Goal: Transaction & Acquisition: Download file/media

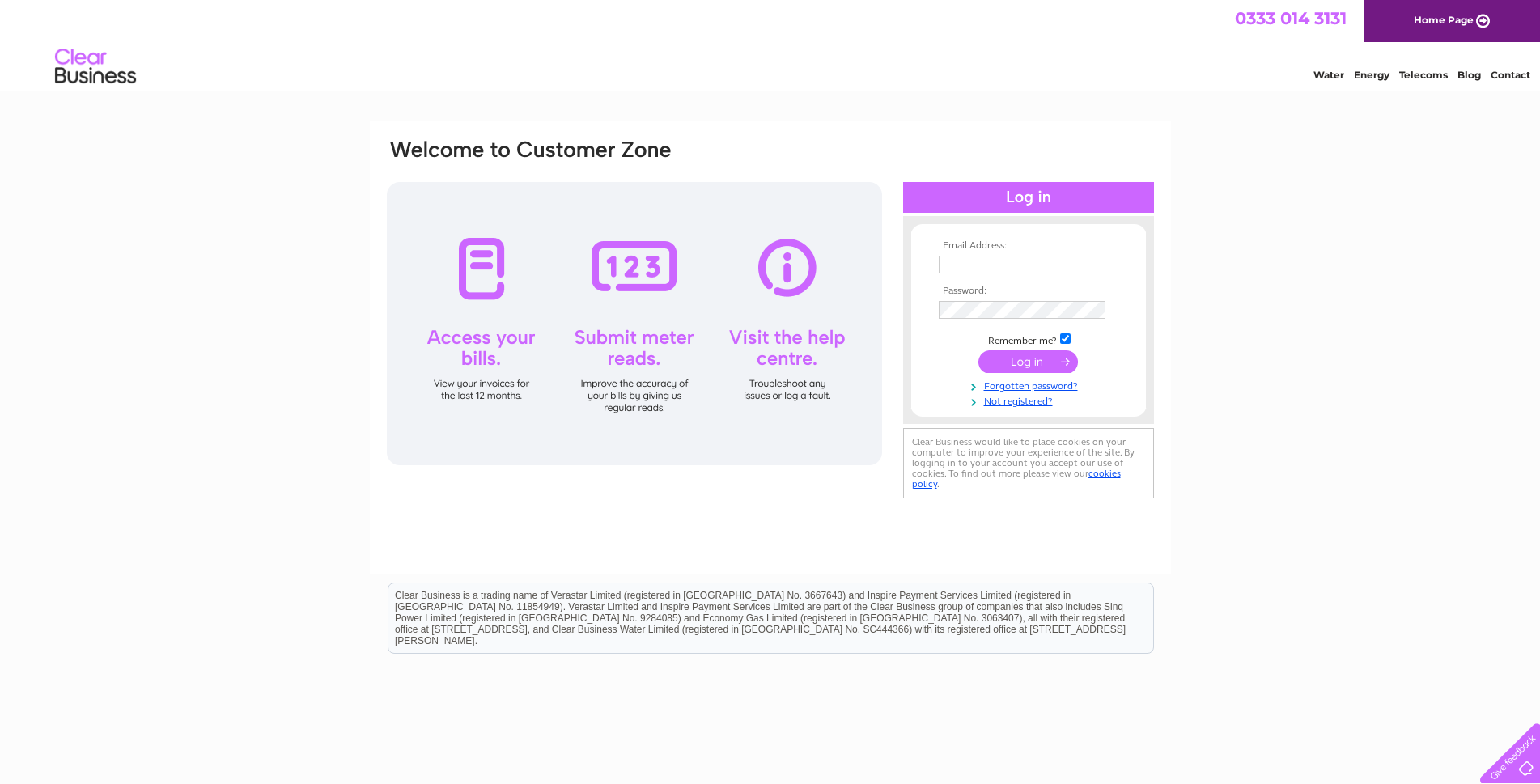
type input "geomclpathhead@gmail.com"
click at [1054, 358] on input "submit" at bounding box center [1029, 361] width 100 height 22
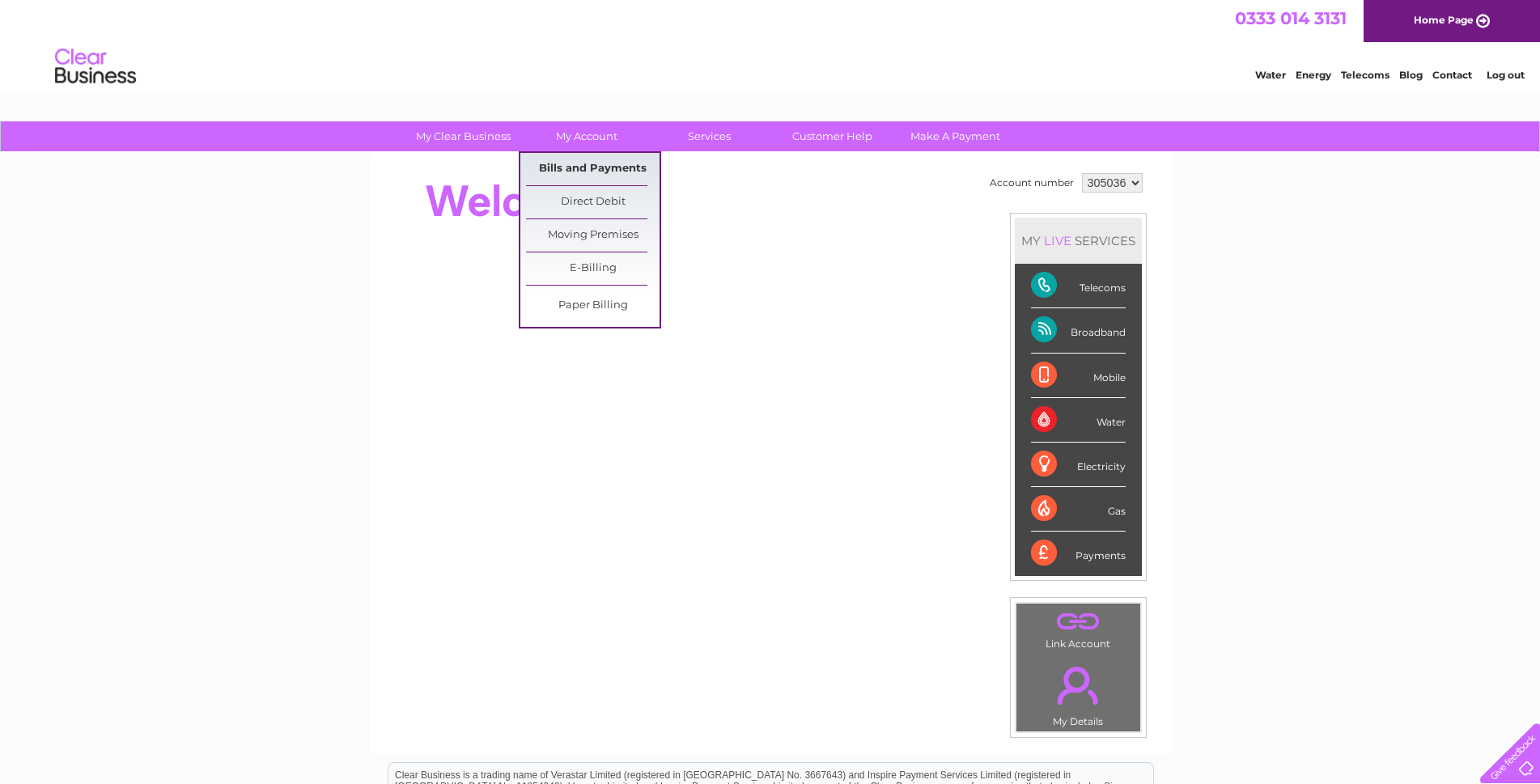
click at [600, 167] on link "Bills and Payments" at bounding box center [593, 169] width 134 height 32
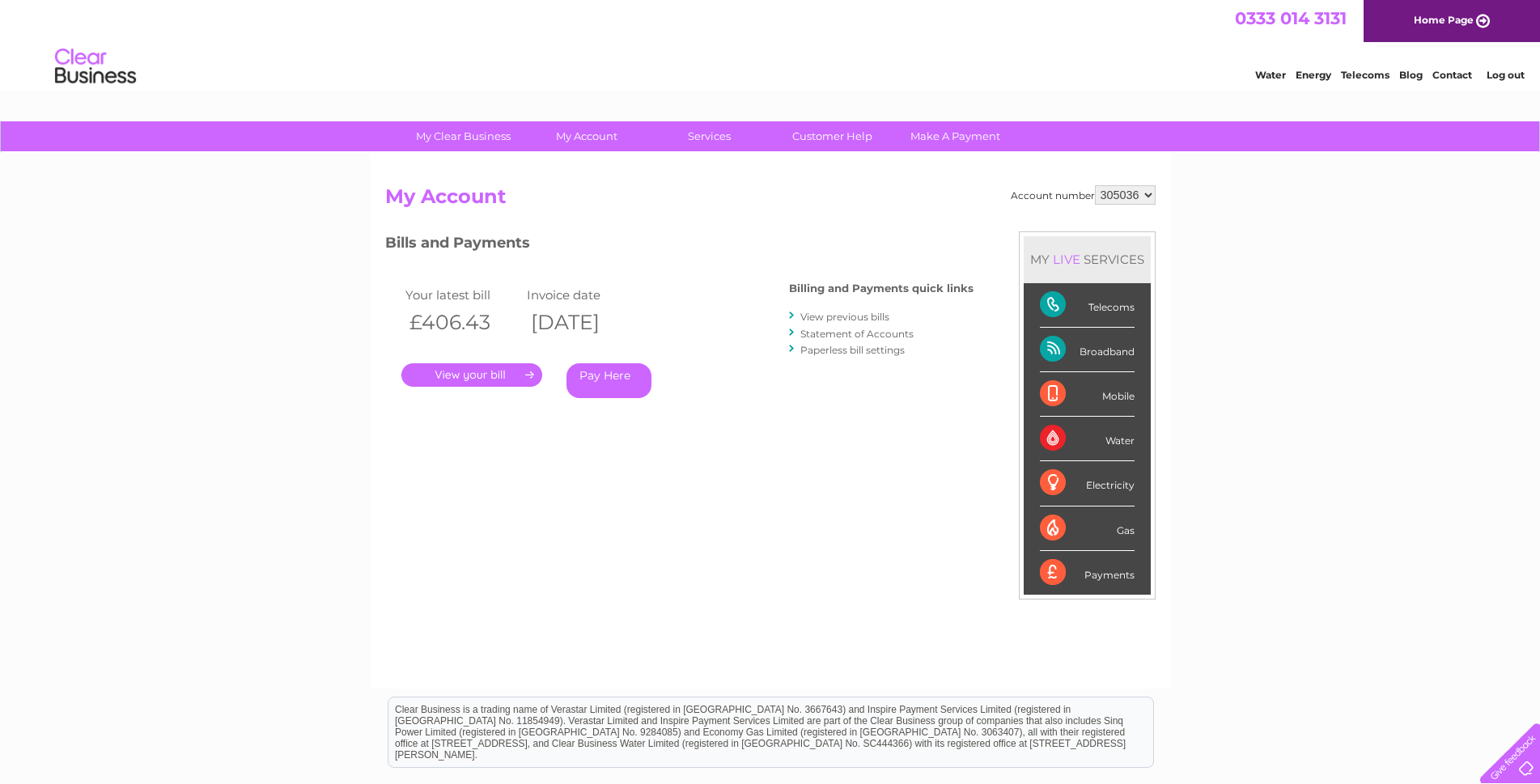
click at [487, 364] on link "." at bounding box center [471, 375] width 141 height 23
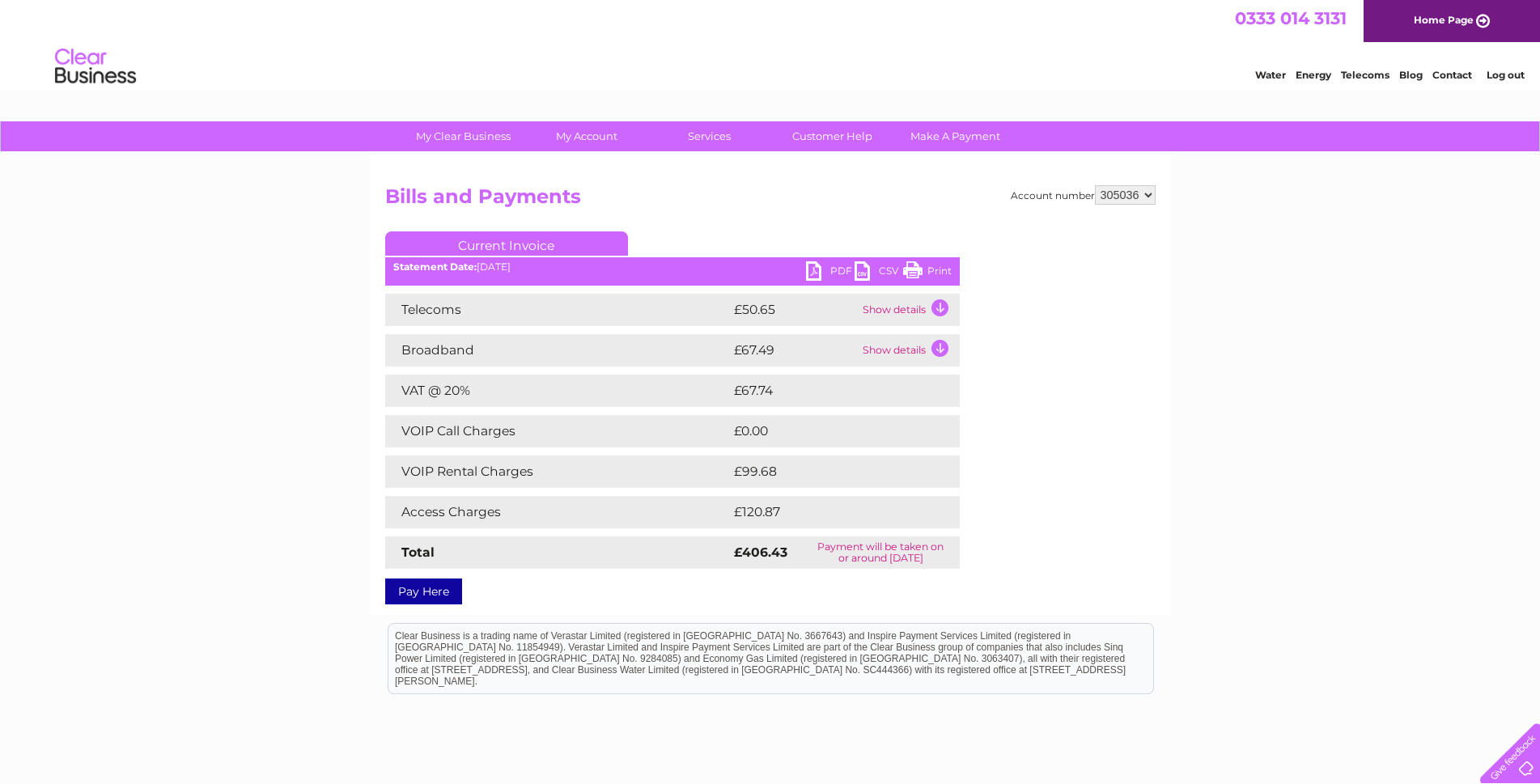
click at [864, 274] on link "CSV" at bounding box center [879, 273] width 48 height 23
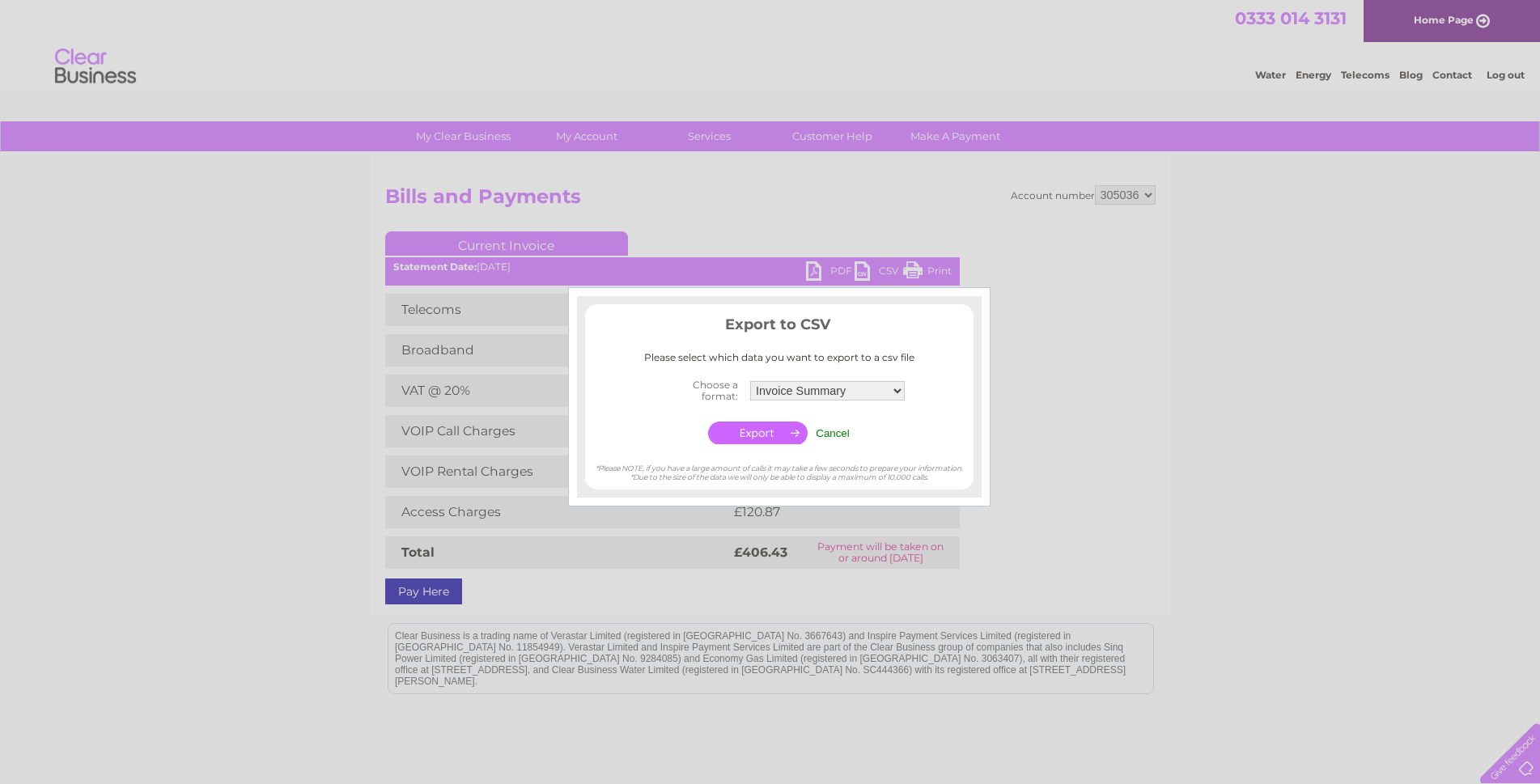
click at [1319, 444] on div at bounding box center [770, 392] width 1540 height 784
click at [836, 440] on td "Cancel" at bounding box center [832, 432] width 42 height 31
click at [830, 435] on input "Cancel" at bounding box center [832, 433] width 34 height 12
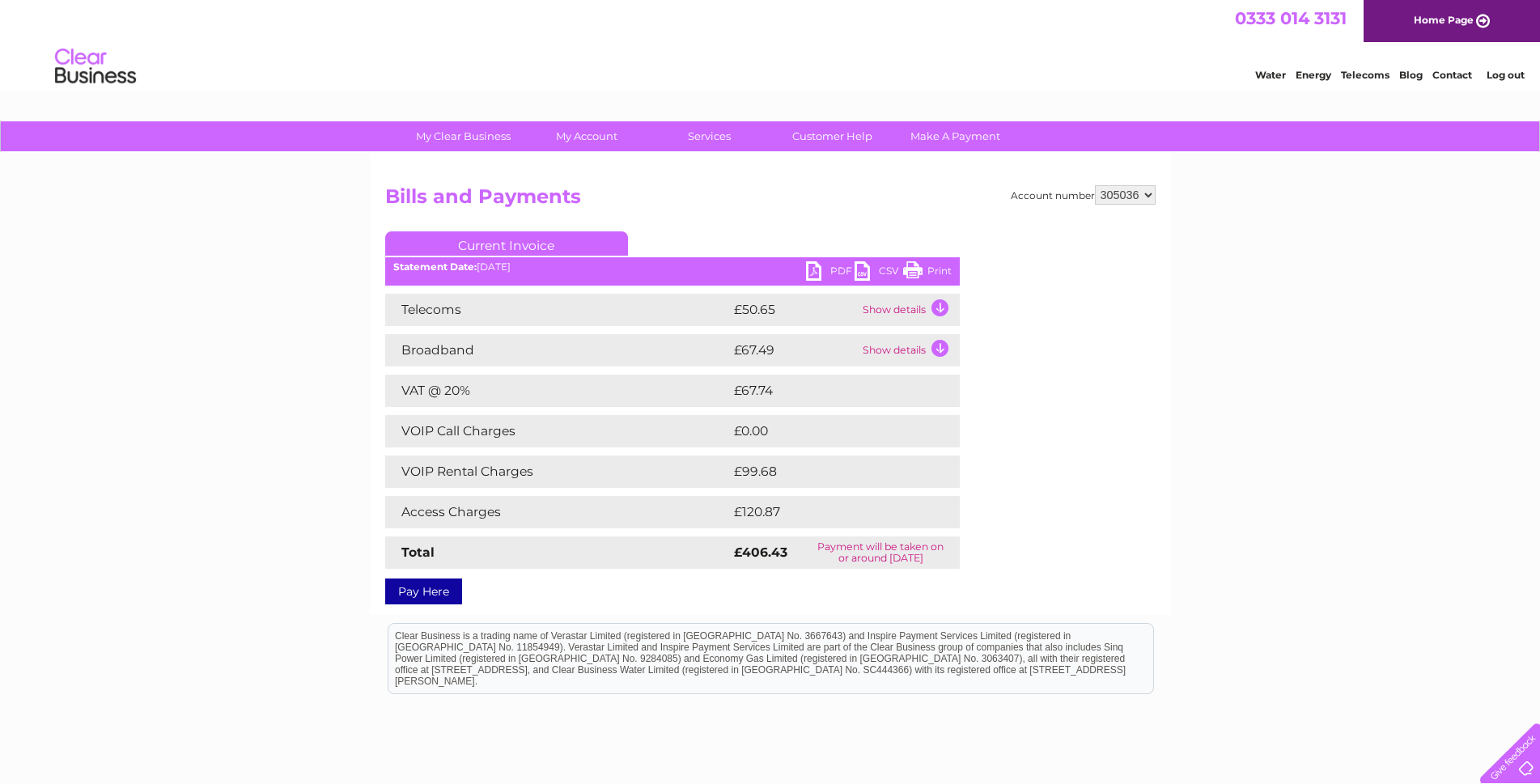
click at [817, 267] on link "PDF" at bounding box center [830, 273] width 48 height 23
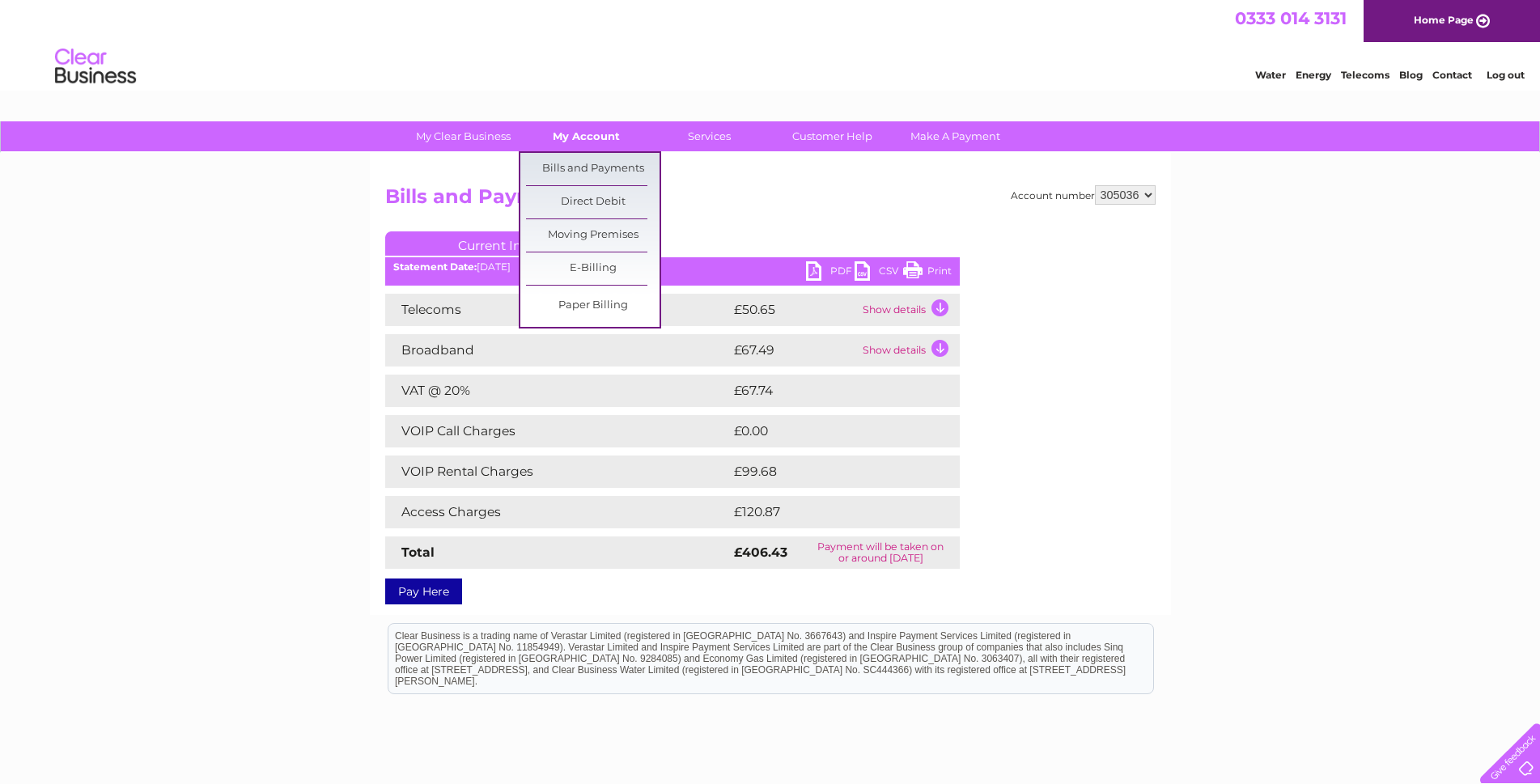
click at [580, 144] on link "My Account" at bounding box center [586, 136] width 134 height 30
click at [602, 165] on link "Bills and Payments" at bounding box center [593, 169] width 134 height 32
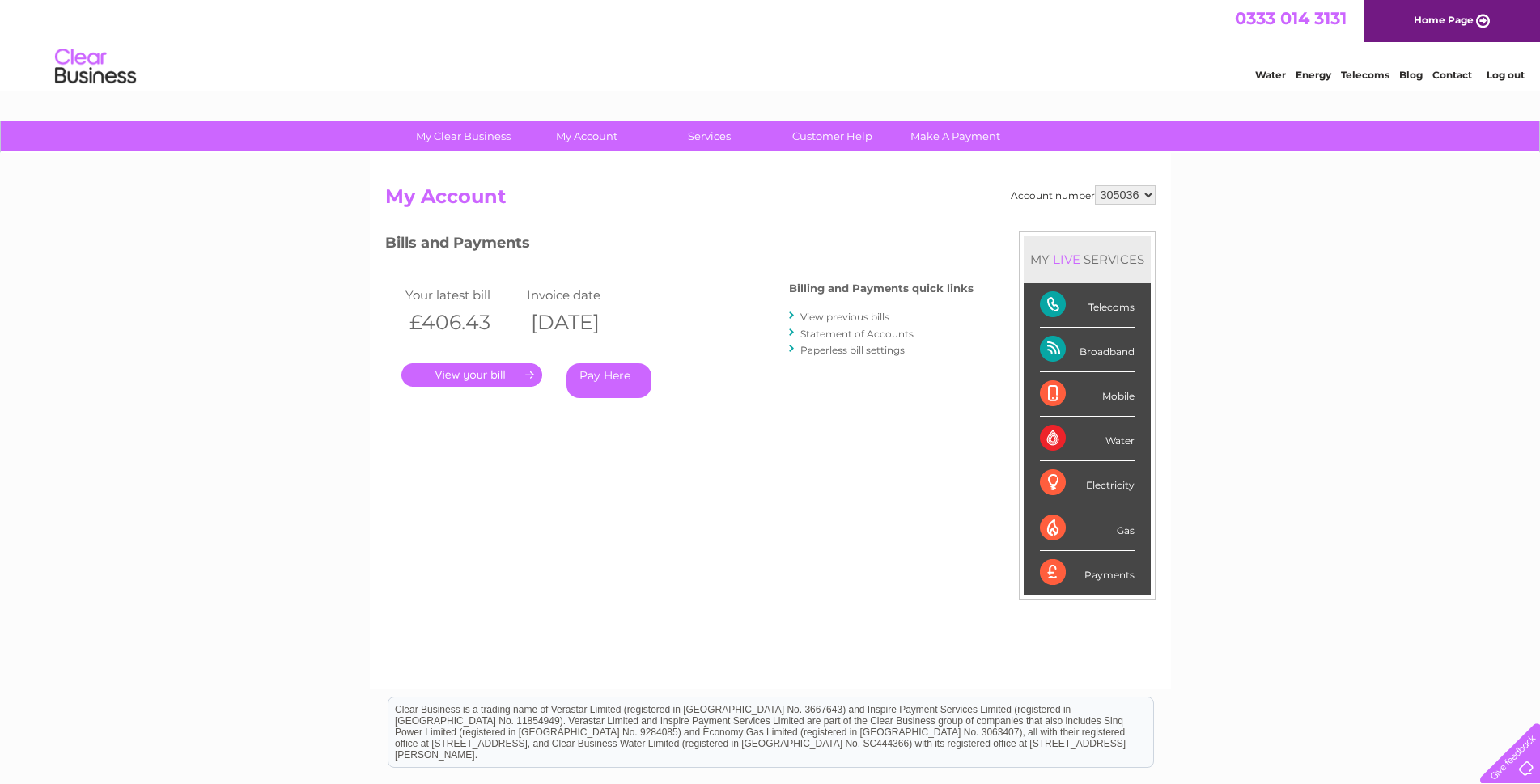
click at [833, 313] on link "View previous bills" at bounding box center [845, 317] width 89 height 12
